Goal: Task Accomplishment & Management: Manage account settings

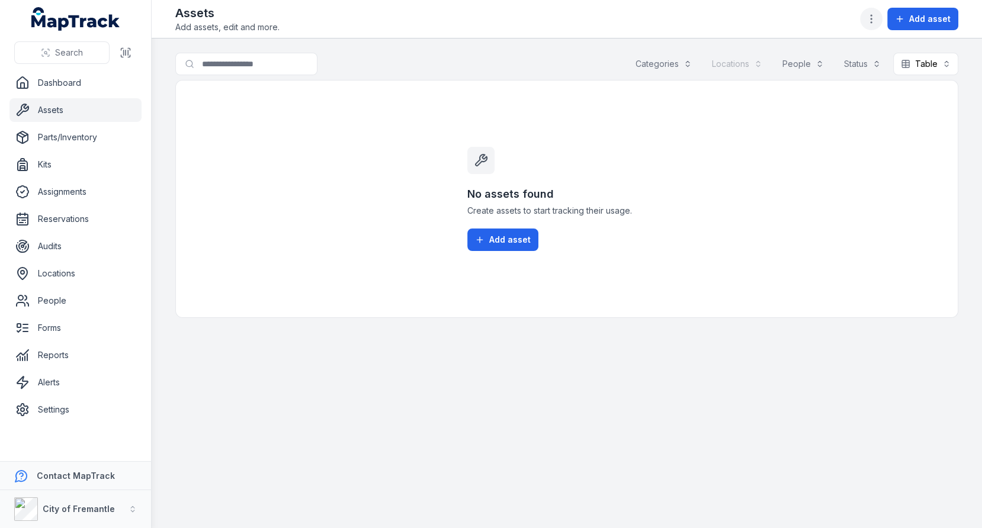
click at [876, 21] on icon "button" at bounding box center [871, 19] width 12 height 12
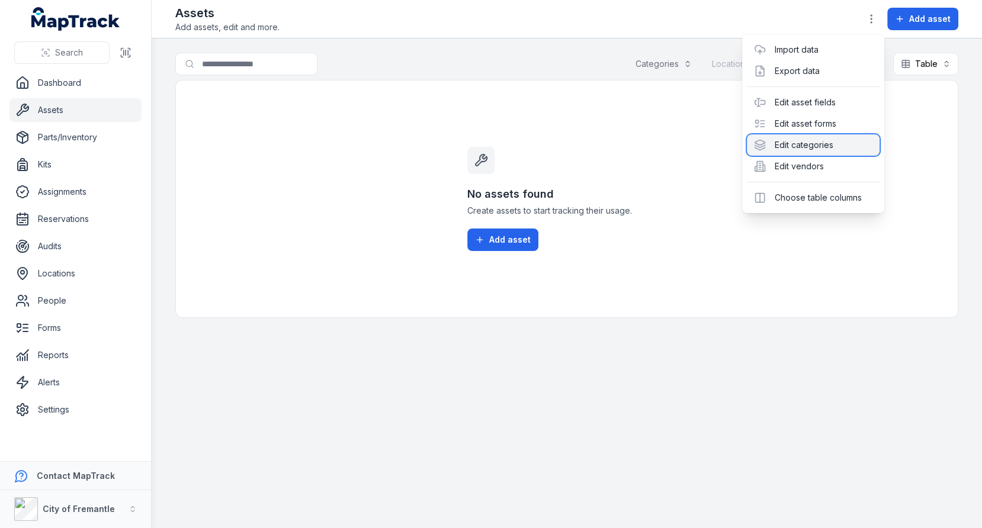
click at [807, 149] on div "Edit categories" at bounding box center [813, 144] width 133 height 21
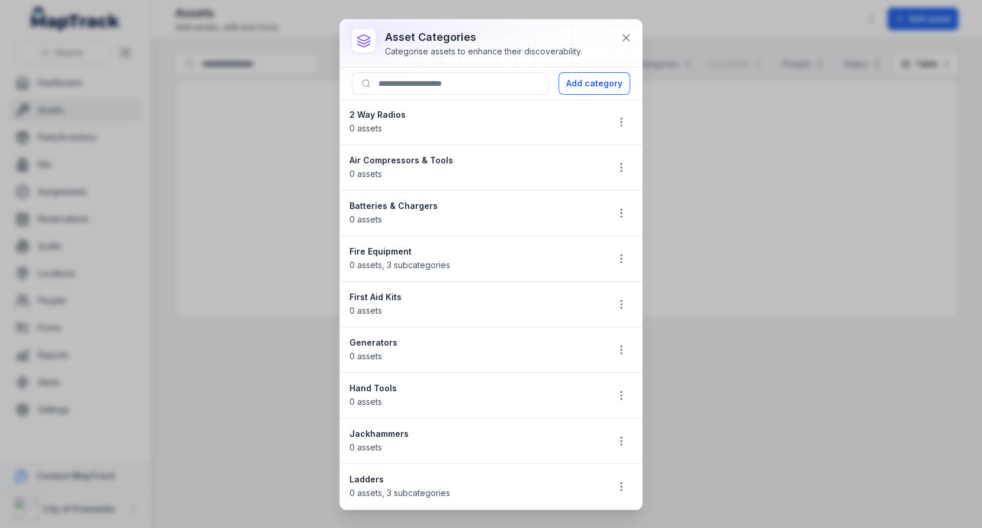
scroll to position [440, 0]
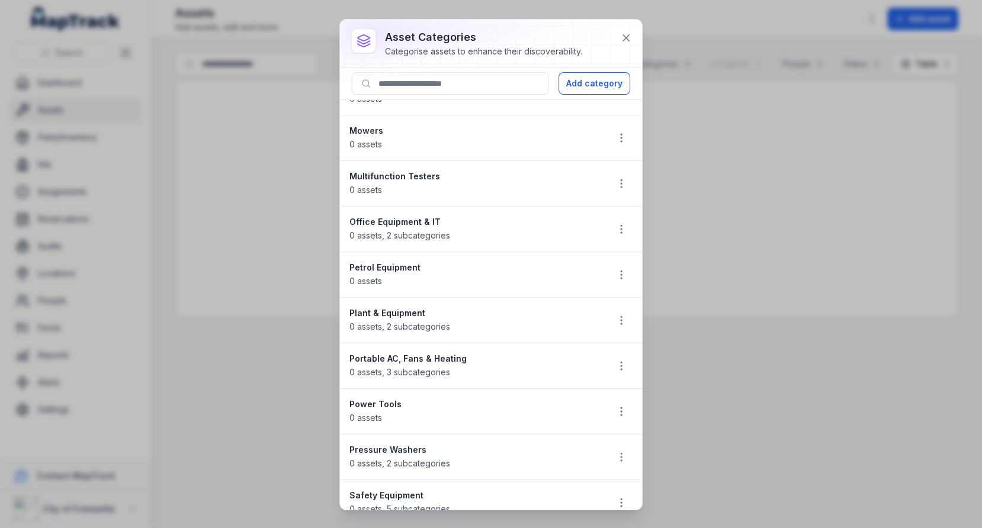
click at [607, 311] on li "Plant & Equipment 0 assets , 2 subcategories" at bounding box center [491, 320] width 302 height 46
click at [624, 314] on icon "button" at bounding box center [621, 320] width 12 height 12
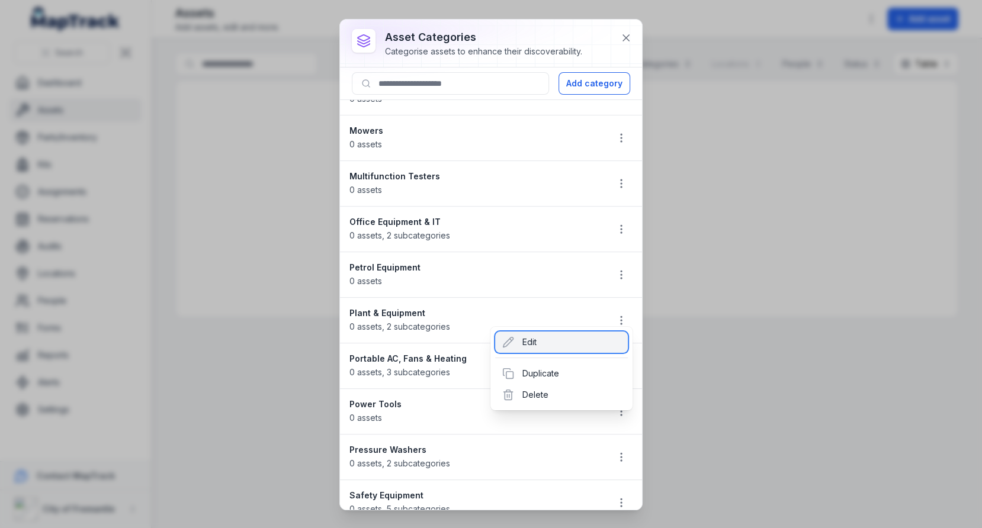
click at [559, 345] on div "Edit" at bounding box center [561, 342] width 133 height 21
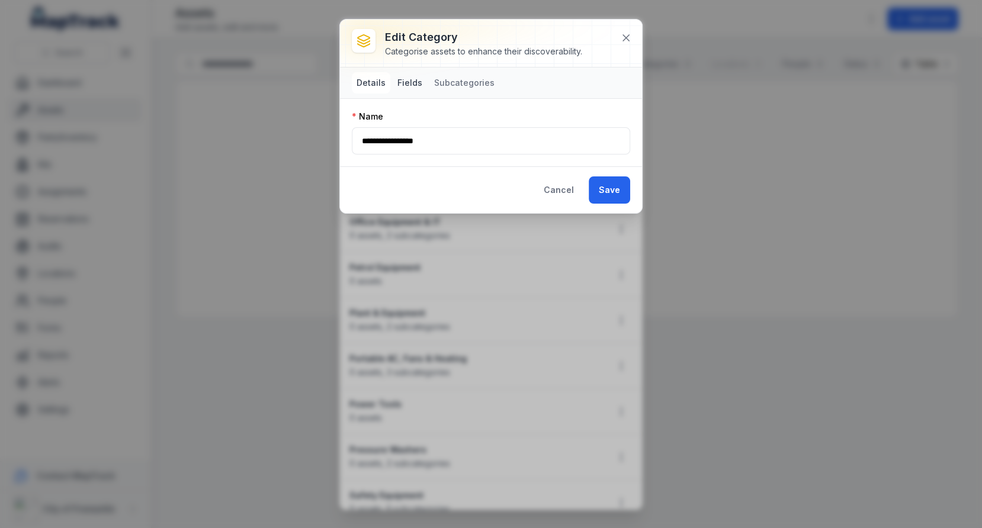
click at [414, 83] on button "Fields" at bounding box center [410, 82] width 34 height 21
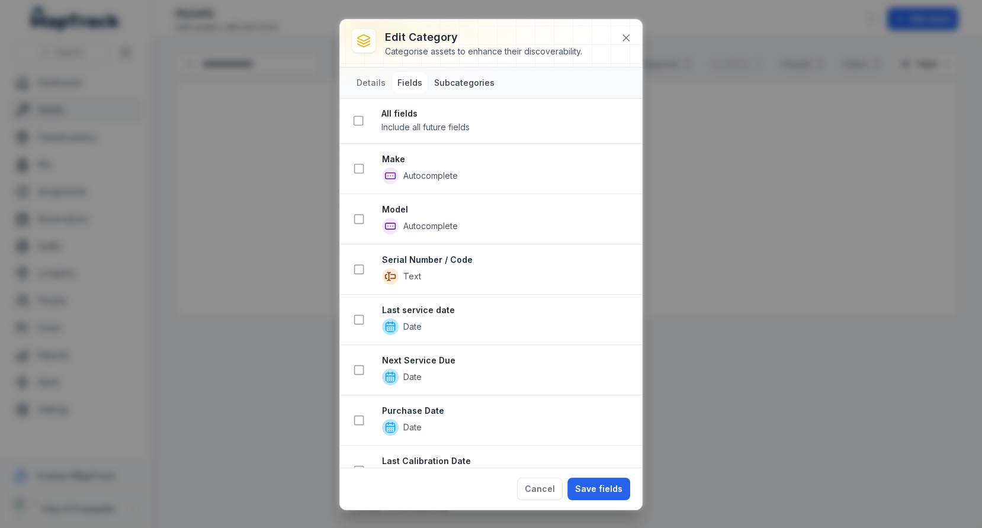
click at [477, 83] on button "Subcategories" at bounding box center [464, 82] width 70 height 21
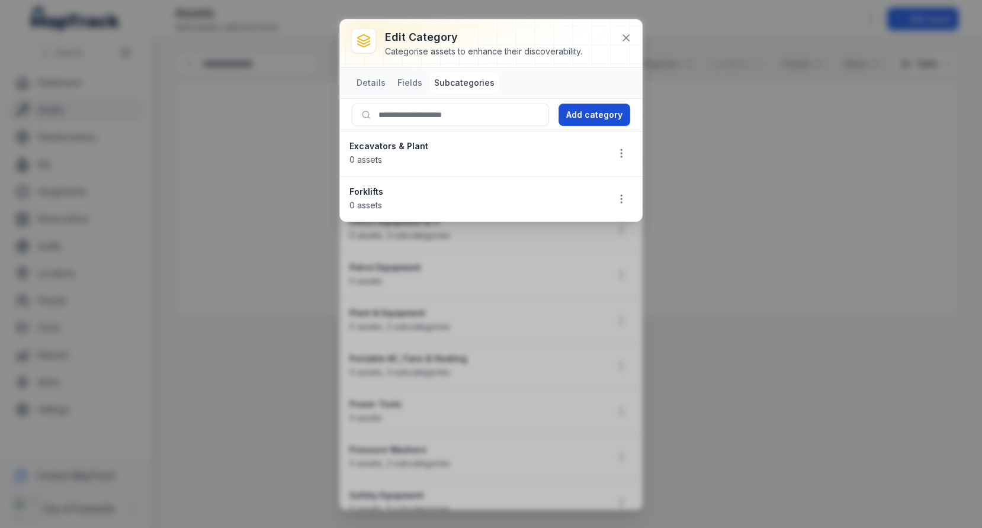
click at [591, 117] on button "Add category" at bounding box center [594, 115] width 72 height 22
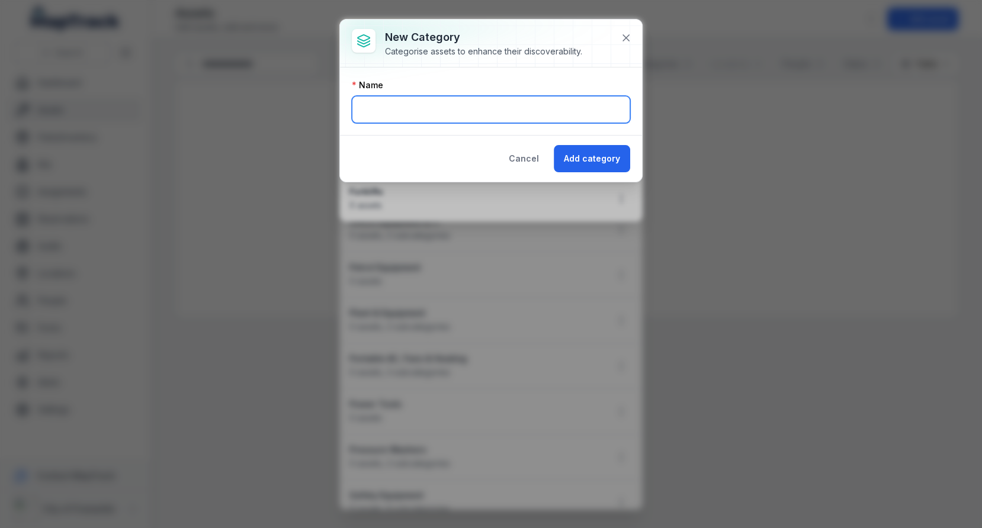
click at [497, 122] on div "Name" at bounding box center [491, 100] width 302 height 67
type input "**********"
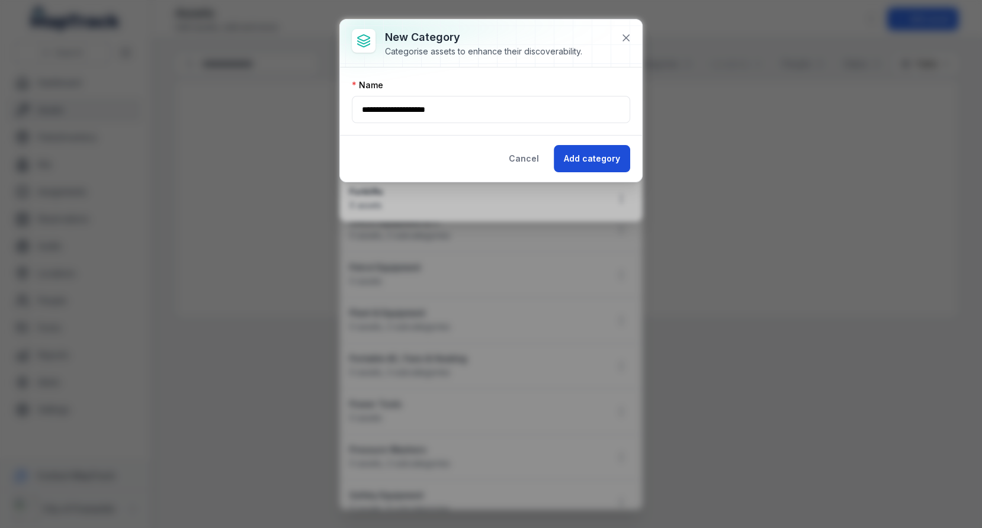
click at [590, 159] on button "Add category" at bounding box center [592, 158] width 76 height 27
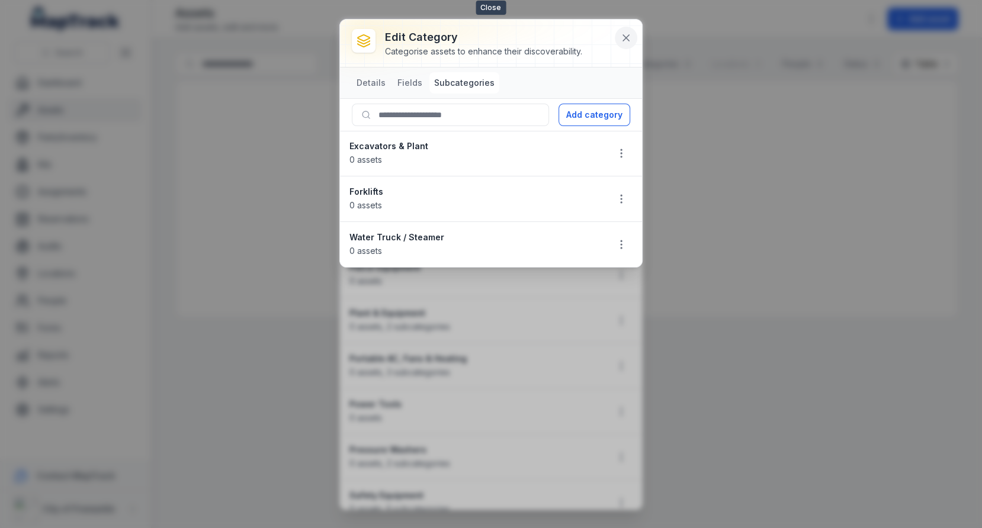
click at [619, 31] on button at bounding box center [626, 38] width 22 height 22
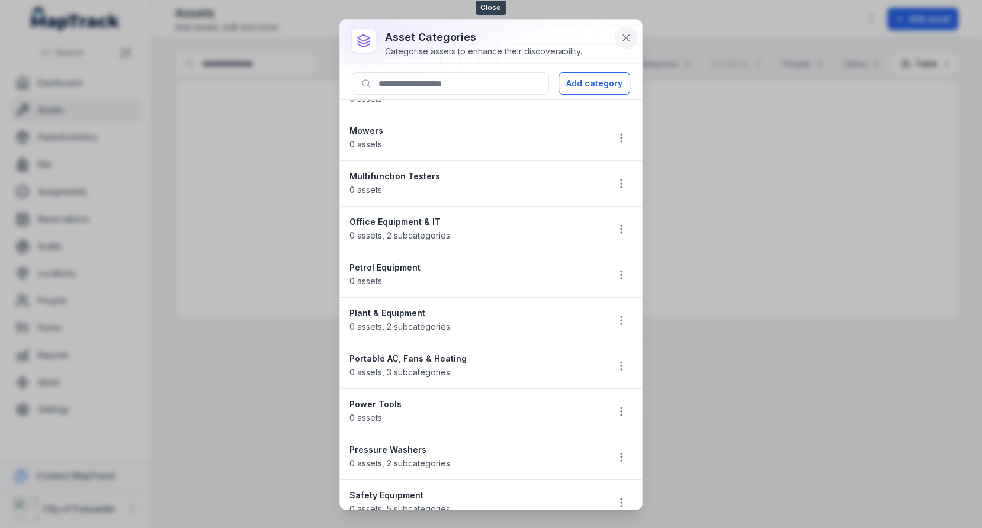
click at [622, 45] on button at bounding box center [626, 38] width 22 height 22
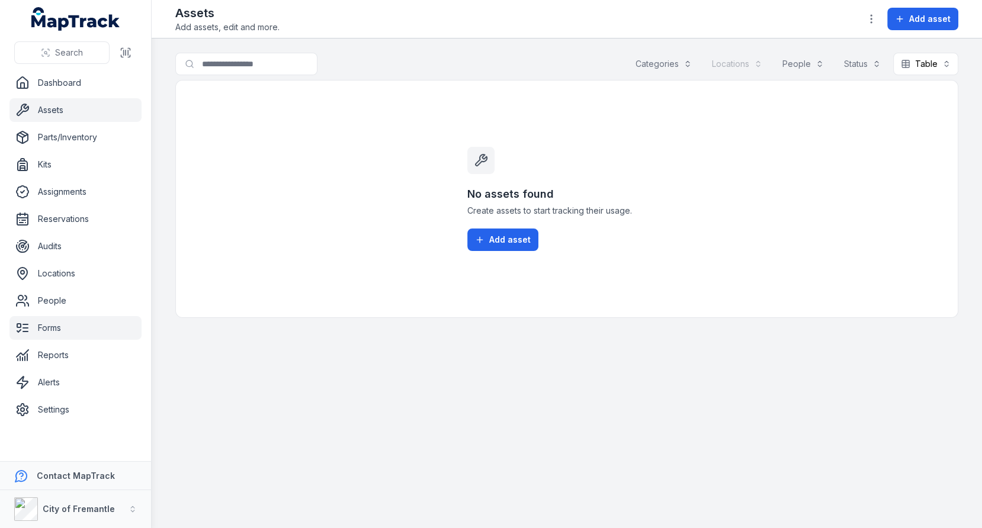
click at [61, 335] on link "Forms" at bounding box center [75, 328] width 132 height 24
